Goal: Task Accomplishment & Management: Use online tool/utility

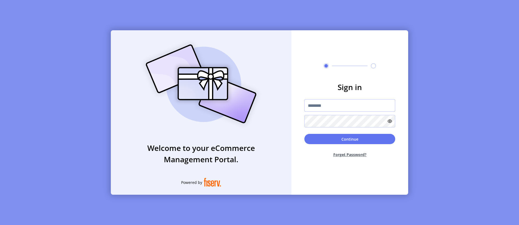
click at [350, 105] on input "text" at bounding box center [349, 105] width 91 height 12
type input "**********"
click at [350, 139] on button "Continue" at bounding box center [349, 139] width 91 height 10
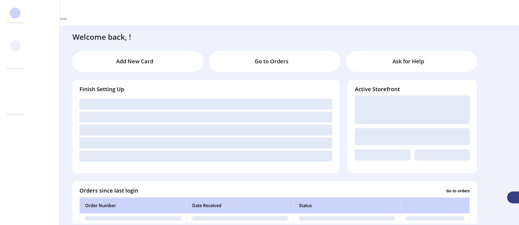
click at [15, 46] on svg-icon at bounding box center [15, 45] width 9 height 9
